Goal: Task Accomplishment & Management: Manage account settings

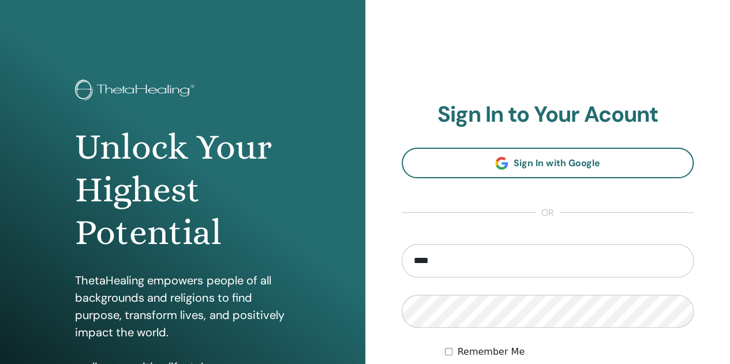
type input "**********"
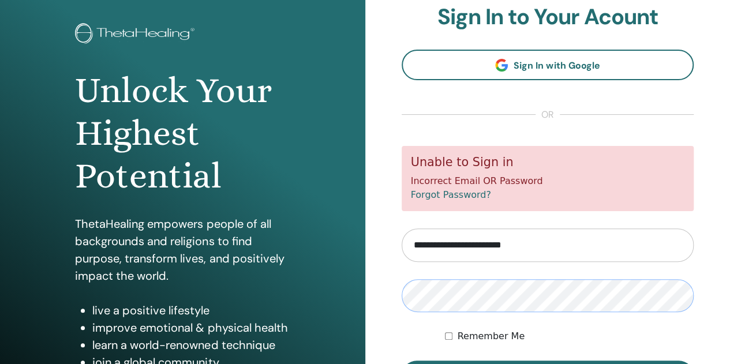
scroll to position [93, 0]
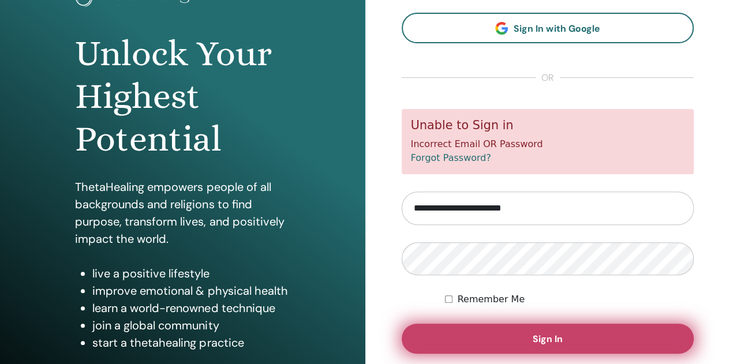
click at [561, 348] on button "Sign In" at bounding box center [548, 339] width 293 height 30
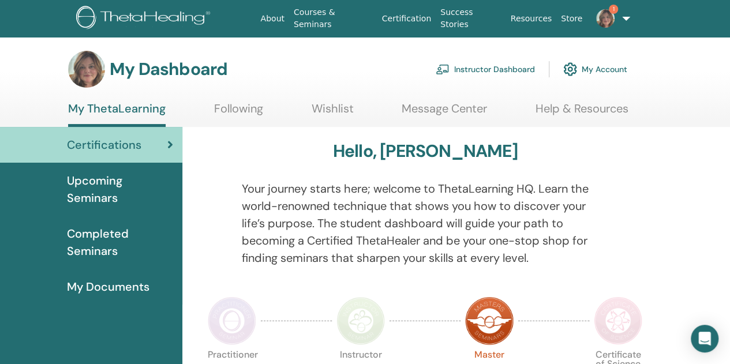
click at [467, 69] on link "Instructor Dashboard" at bounding box center [485, 69] width 99 height 25
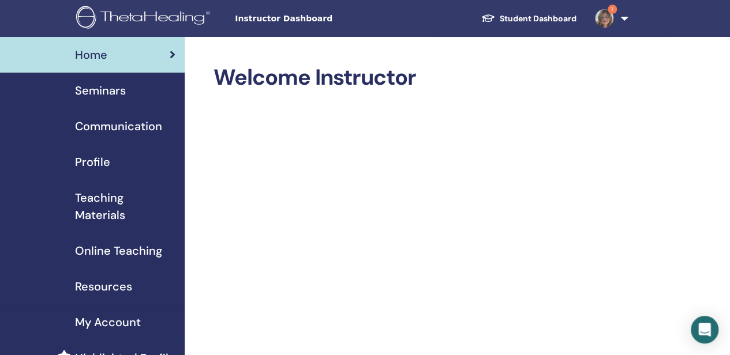
click at [96, 96] on span "Seminars" at bounding box center [100, 90] width 51 height 17
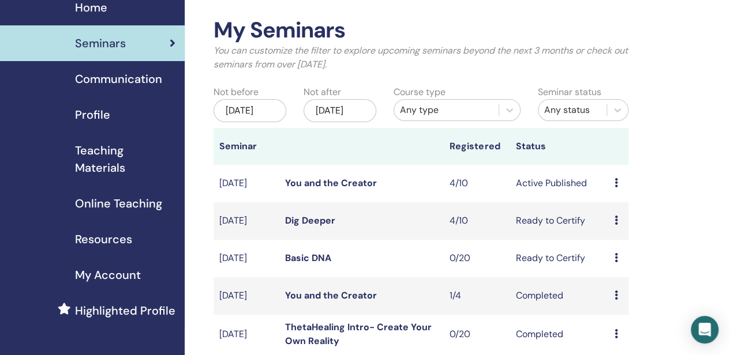
scroll to position [49, 0]
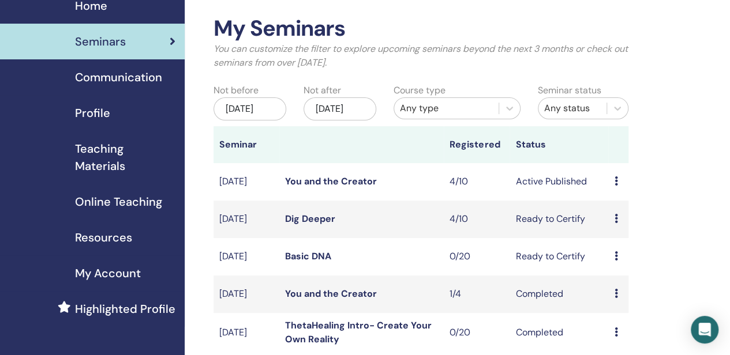
click at [258, 201] on td "Aug/29, 2025" at bounding box center [246, 182] width 66 height 38
click at [616, 186] on icon at bounding box center [615, 181] width 3 height 9
click at [627, 238] on td "Preview Edit Attendees Cancel" at bounding box center [618, 220] width 20 height 38
click at [616, 186] on icon at bounding box center [615, 181] width 3 height 9
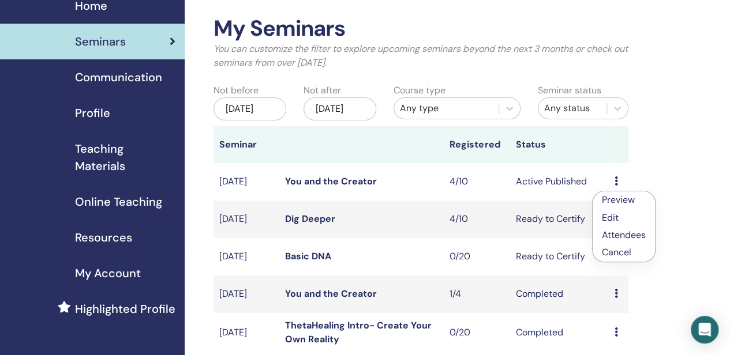
click at [635, 238] on link "Attendees" at bounding box center [624, 235] width 44 height 12
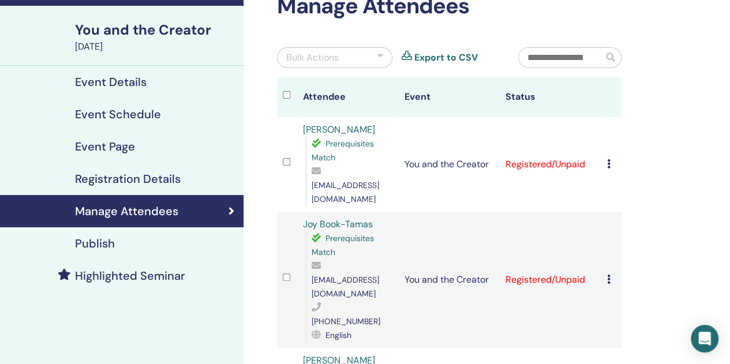
scroll to position [73, 0]
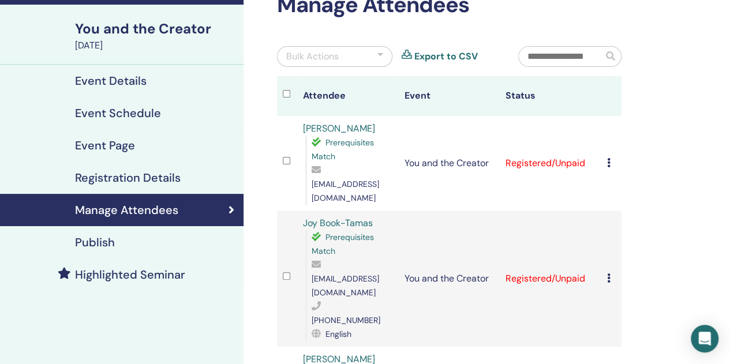
click at [563, 160] on td "Registered/Unpaid" at bounding box center [551, 163] width 102 height 95
click at [546, 158] on td "Registered/Unpaid" at bounding box center [551, 163] width 102 height 95
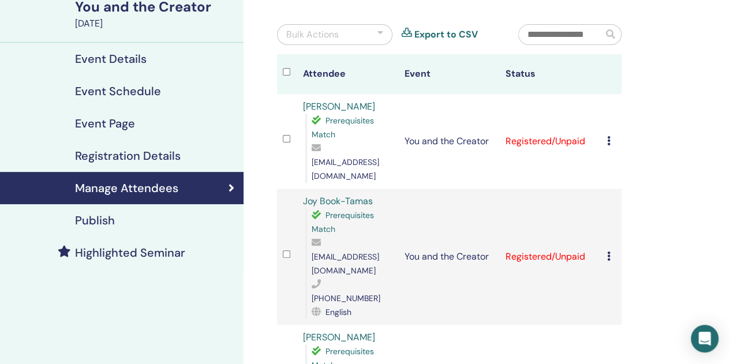
scroll to position [131, 0]
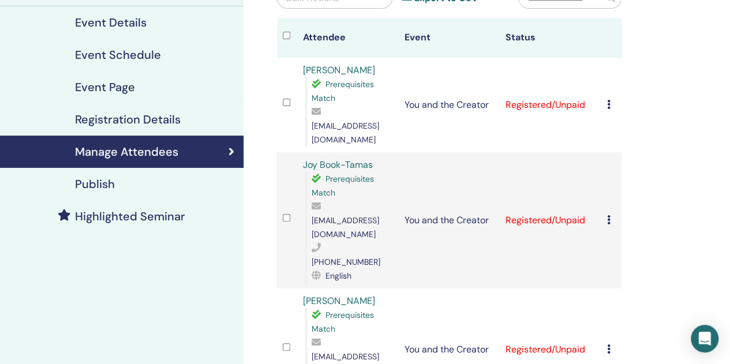
click at [608, 100] on icon at bounding box center [608, 104] width 3 height 9
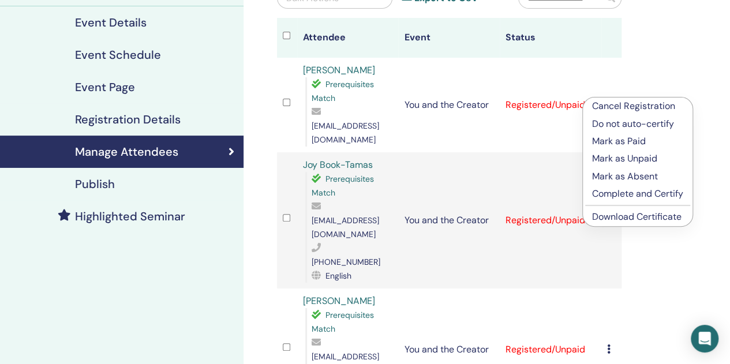
click at [630, 147] on p "Mark as Paid" at bounding box center [637, 141] width 91 height 14
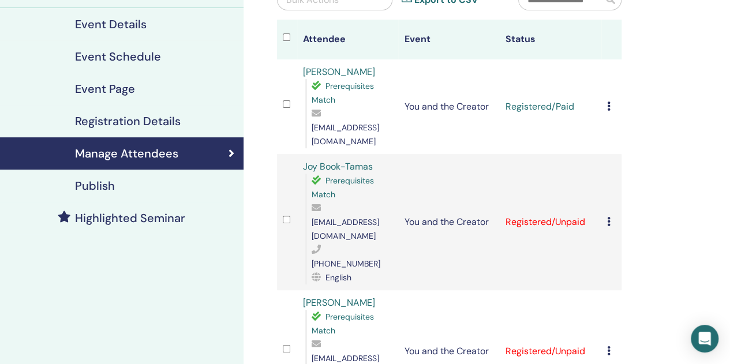
scroll to position [131, 0]
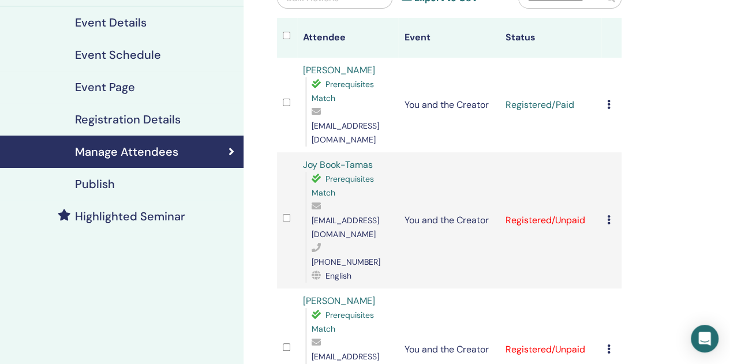
click at [608, 215] on icon at bounding box center [608, 219] width 3 height 9
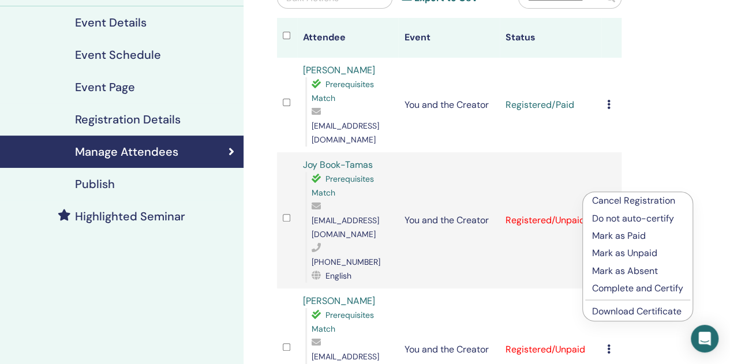
click at [634, 237] on p "Mark as Paid" at bounding box center [637, 236] width 91 height 14
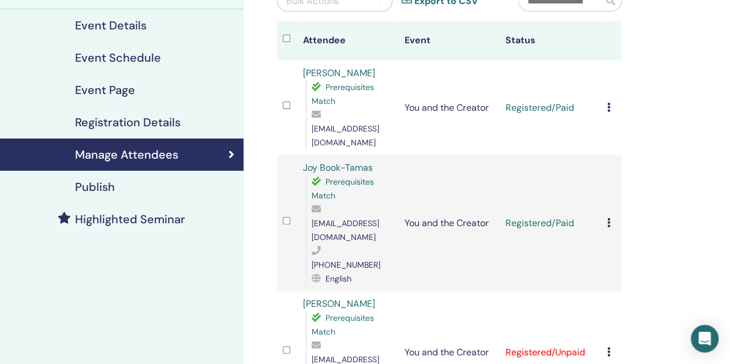
scroll to position [131, 0]
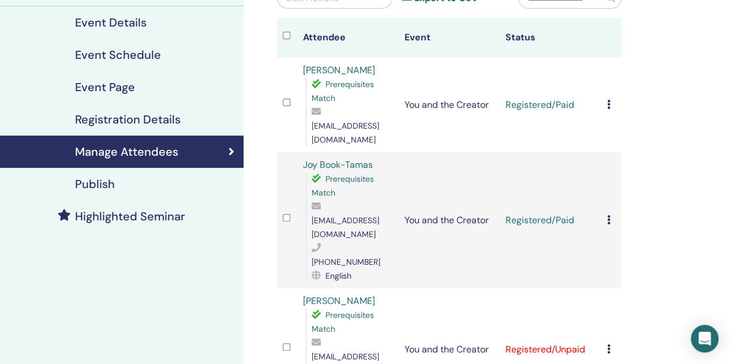
click at [608, 344] on icon at bounding box center [608, 348] width 3 height 9
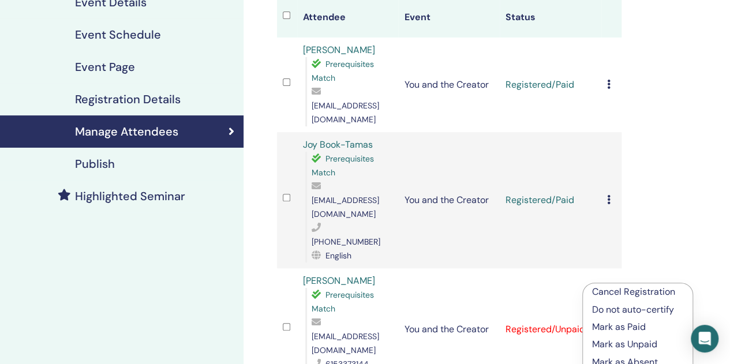
scroll to position [204, 0]
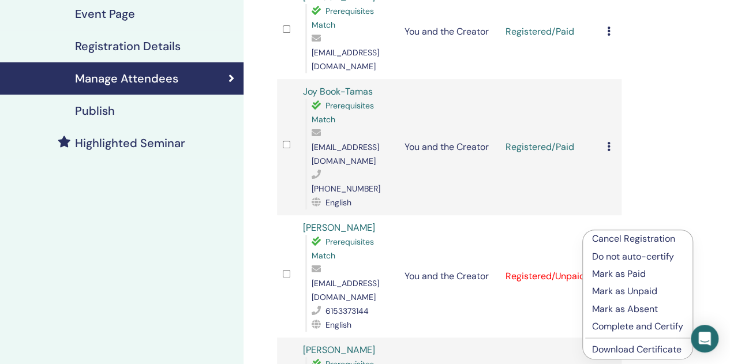
click at [638, 279] on p "Mark as Paid" at bounding box center [637, 274] width 91 height 14
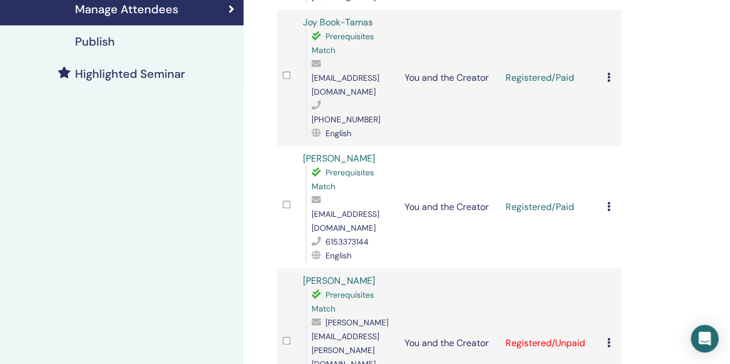
scroll to position [273, 0]
click at [611, 336] on div "Cancel Registration Do not auto-certify Mark as Paid Mark as Unpaid Mark as Abs…" at bounding box center [611, 343] width 9 height 14
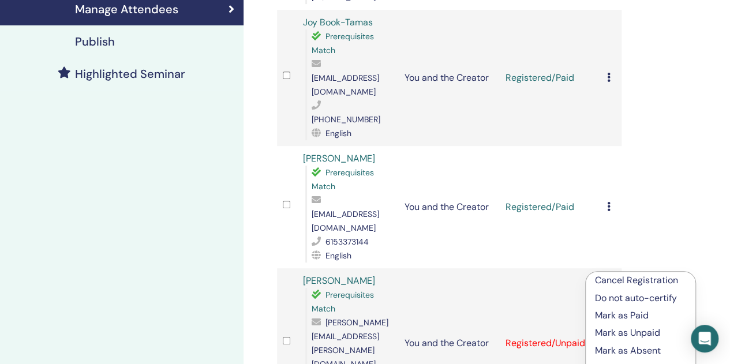
click at [644, 320] on p "Mark as Paid" at bounding box center [640, 316] width 91 height 14
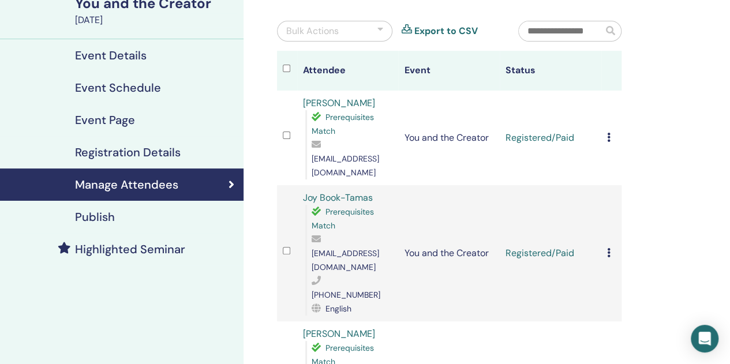
scroll to position [95, 0]
